Goal: Obtain resource: Obtain resource

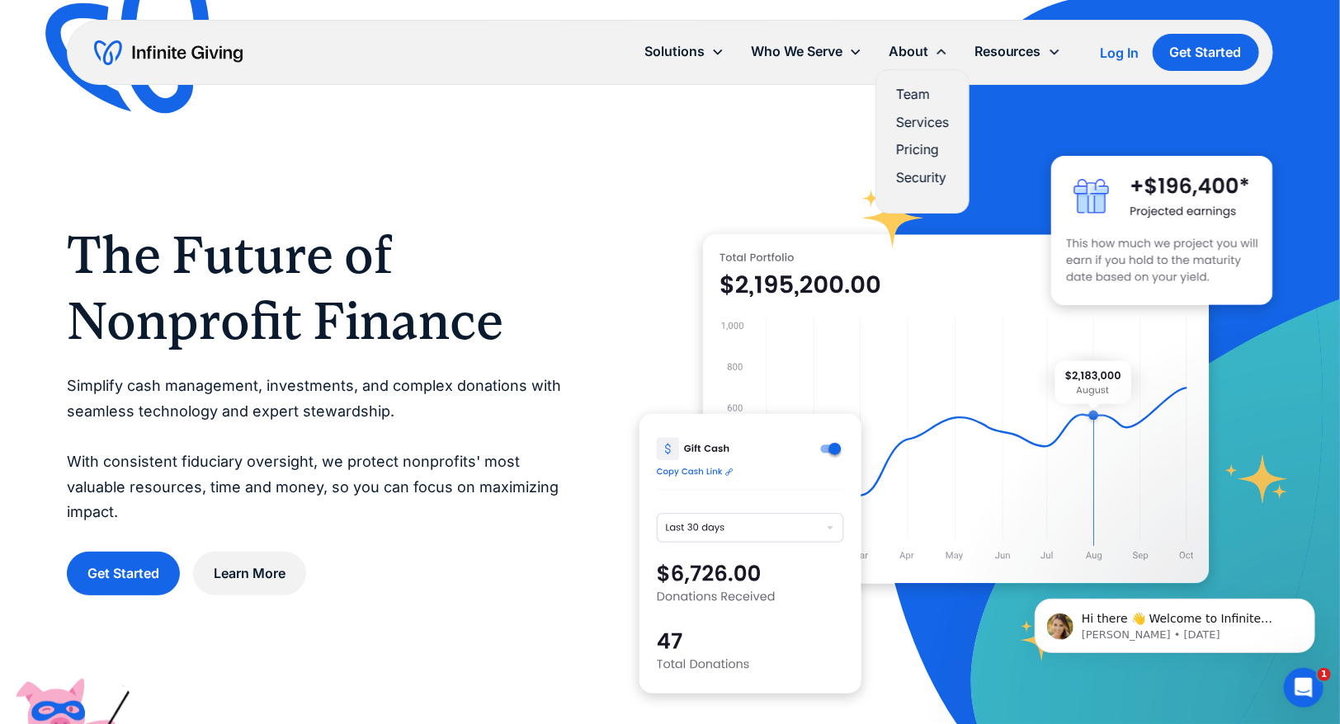
click at [912, 93] on link "Team" at bounding box center [922, 94] width 53 height 22
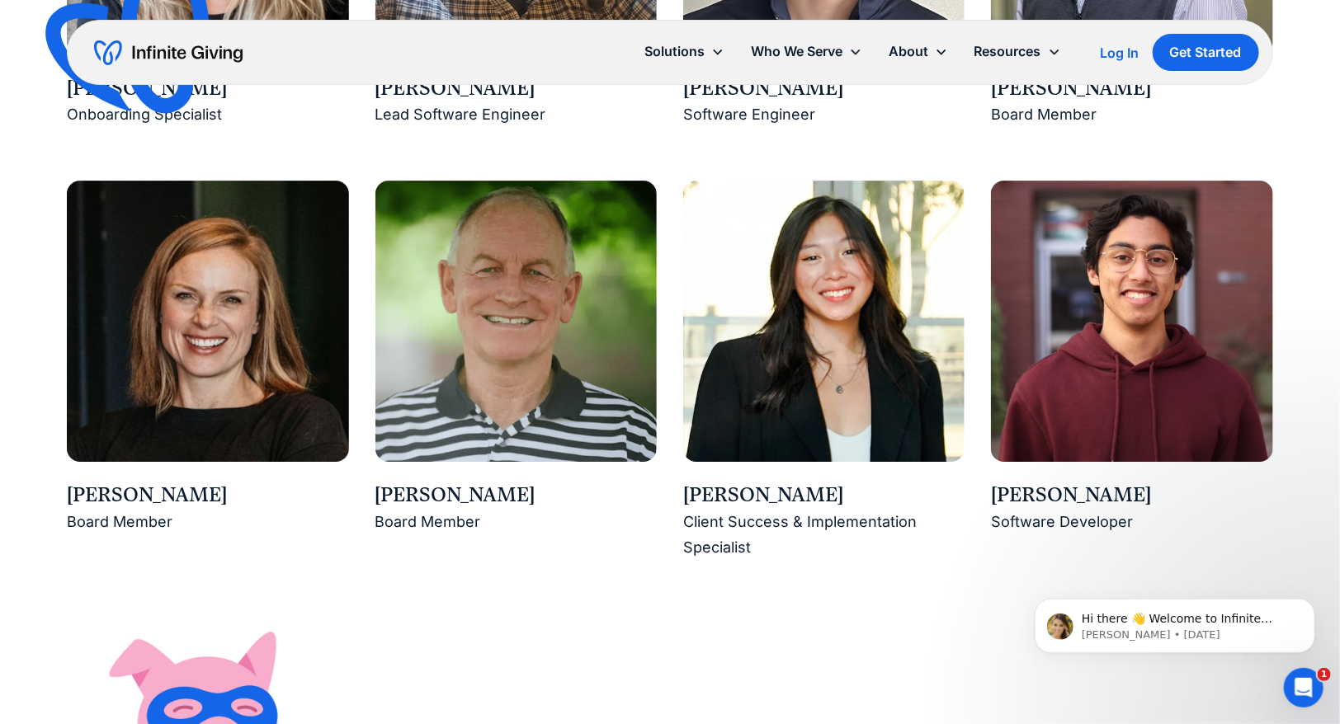
scroll to position [2519, 0]
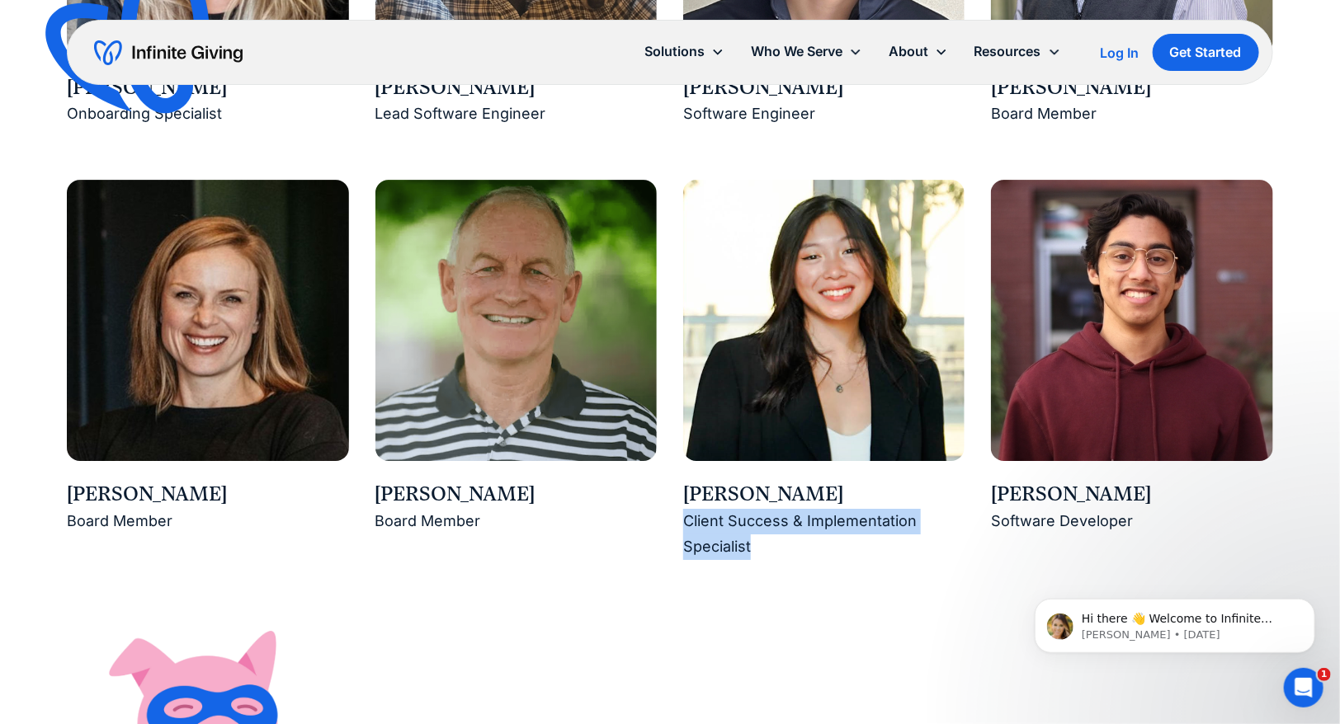
drag, startPoint x: 765, startPoint y: 549, endPoint x: 683, endPoint y: 528, distance: 84.2
click at [683, 528] on div "Client Success & Implementation Specialist" at bounding box center [823, 534] width 281 height 50
copy div "Client Success & Implementation Specialist"
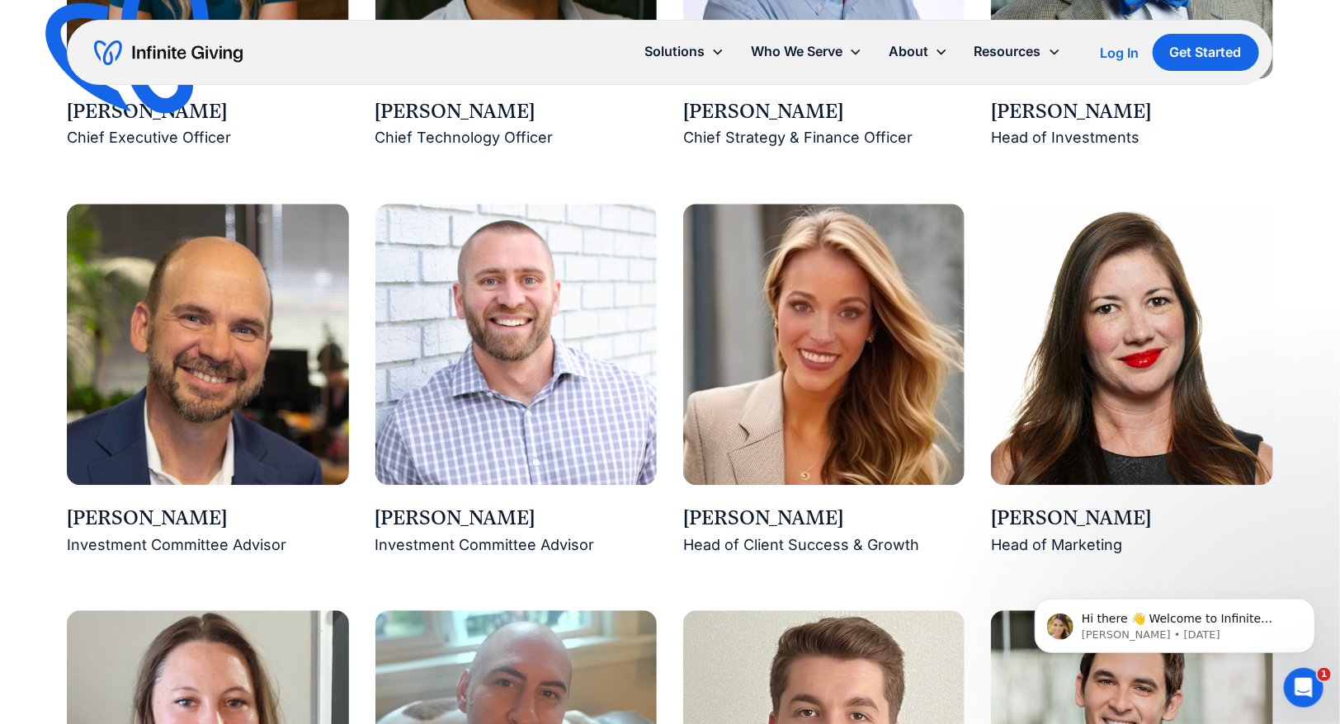
scroll to position [1664, 0]
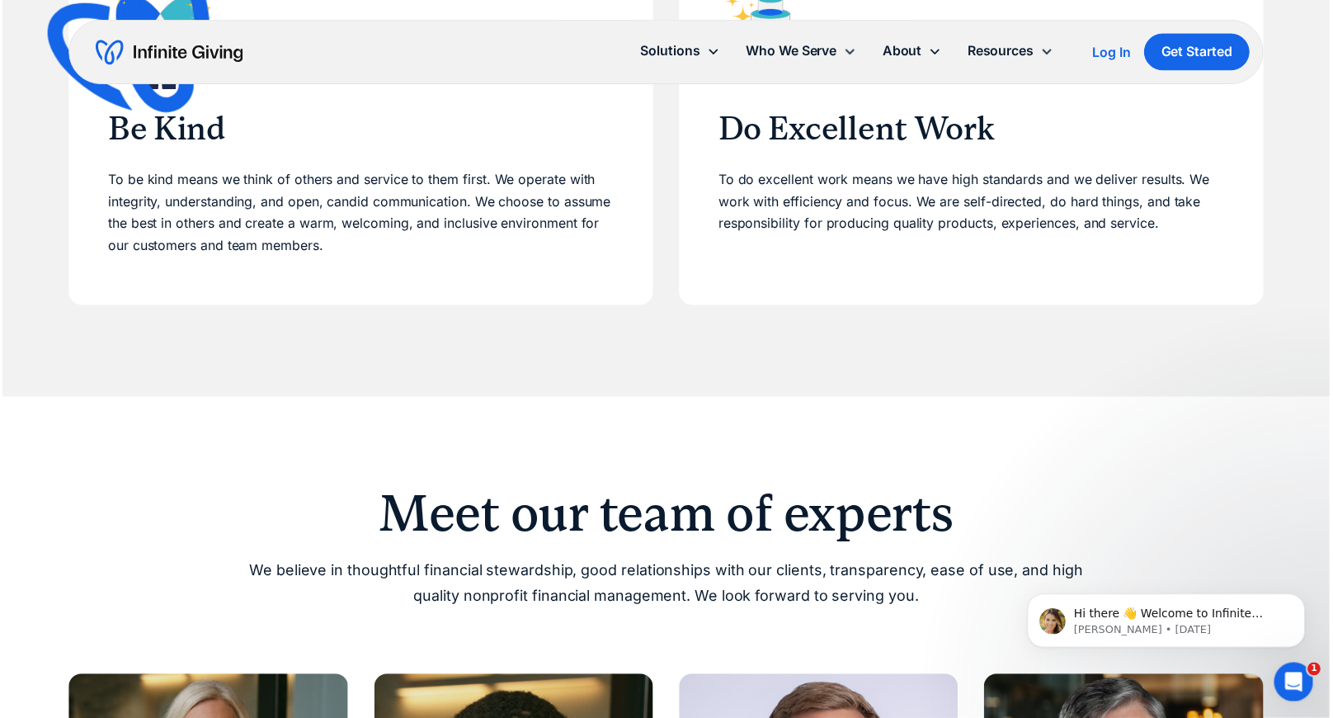
scroll to position [797, 0]
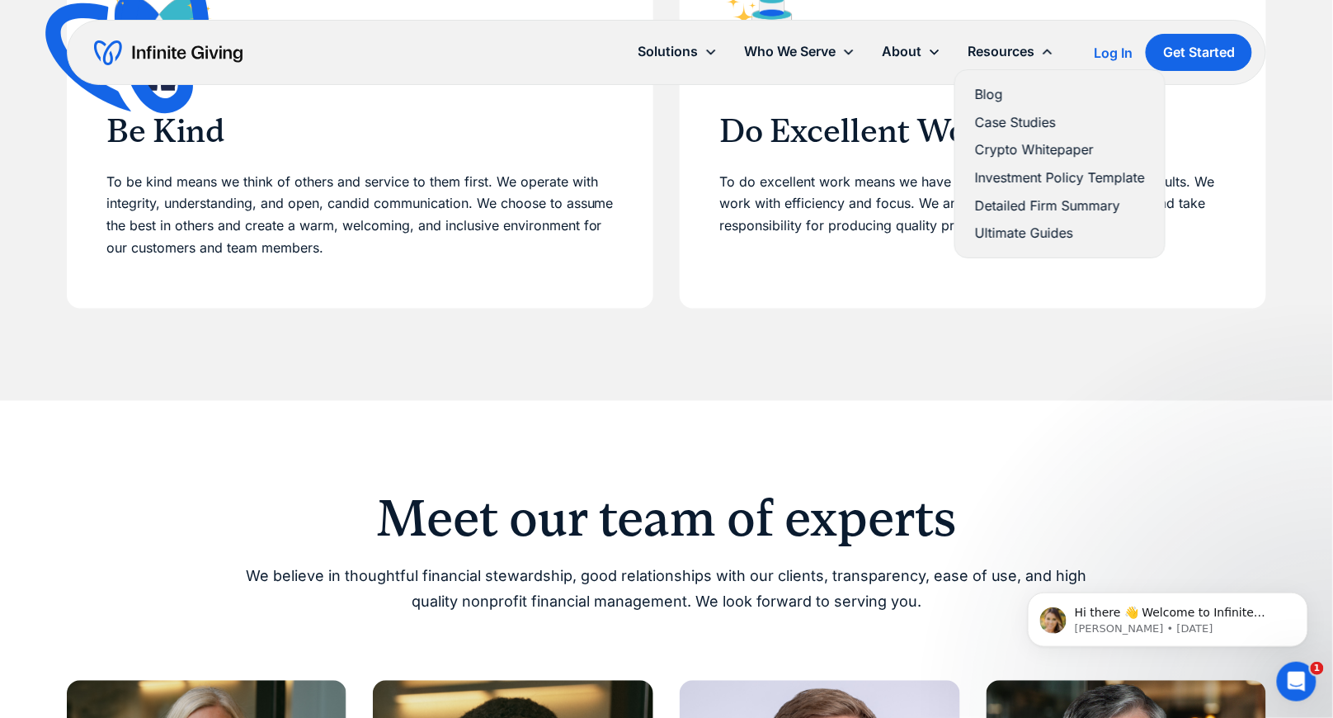
click at [1001, 171] on link "Investment Policy Template" at bounding box center [1060, 178] width 170 height 22
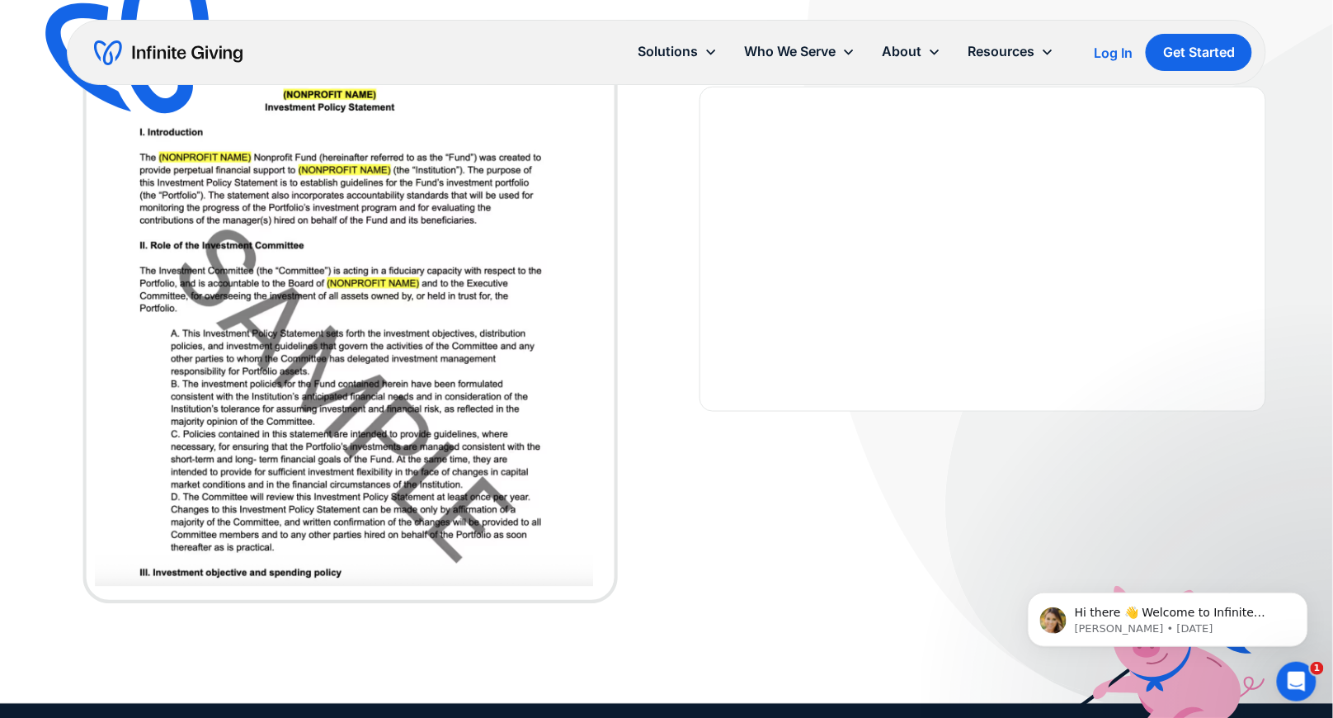
scroll to position [441, 0]
